Goal: Task Accomplishment & Management: Manage account settings

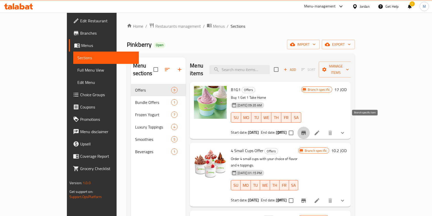
click at [306, 131] on icon "Branch-specific-item" at bounding box center [304, 133] width 5 height 4
click at [320, 130] on icon at bounding box center [317, 133] width 6 height 6
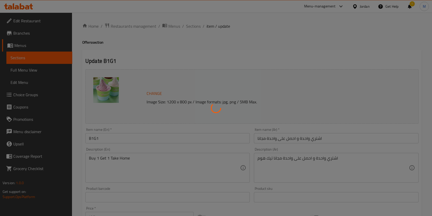
type input "إختيارك من النكهة:"
type input "1"
type input "إختيارك من النكهة: - 1"
type input "1"
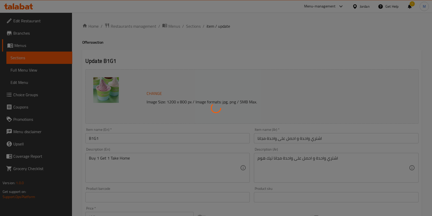
type input "1"
type input "زيادة إضافات:"
type input "0"
type input "36"
type input "زيادة إضافات فاخرة:"
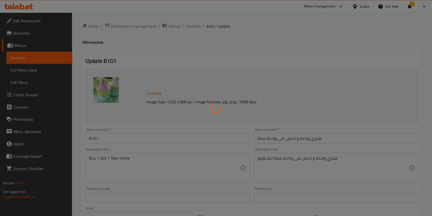
type input "0"
type input "5"
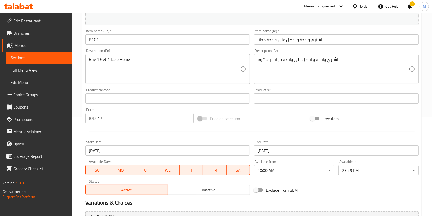
scroll to position [99, 0]
